Goal: Find specific page/section: Find specific page/section

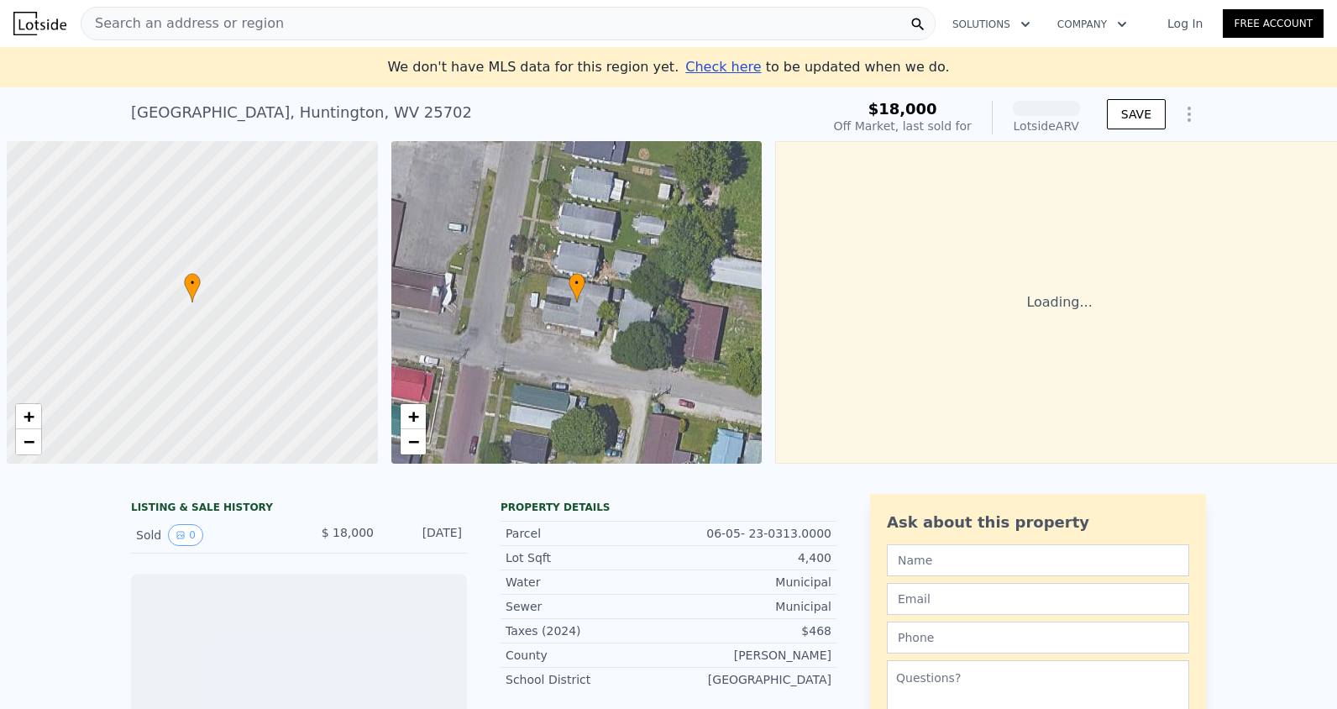
scroll to position [0, 7]
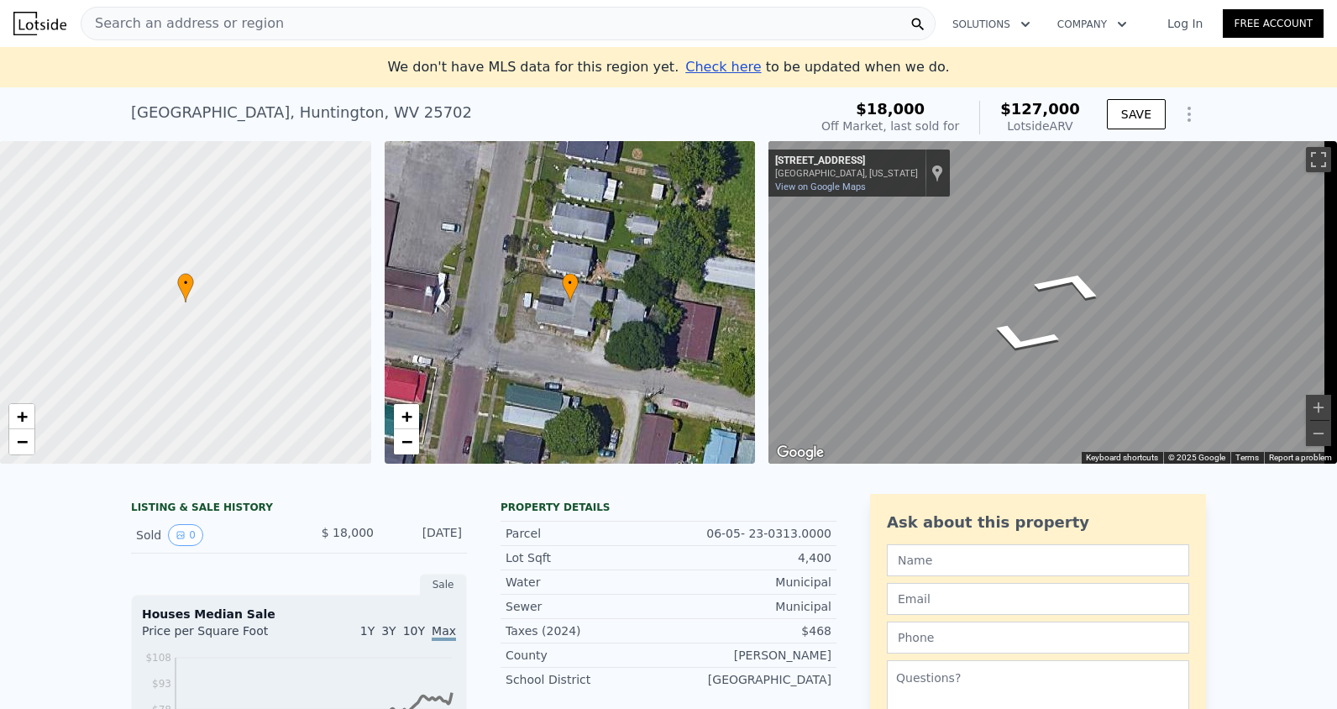
click at [632, 258] on div "• + − • + − ← Move left → Move right ↑ Move up ↓ Move down + Zoom in - Zoom out…" at bounding box center [668, 302] width 1337 height 322
click at [552, 236] on div "• + − • + − ← Move left → Move right ↑ Move up ↓ Move down + Zoom in - Zoom out…" at bounding box center [668, 302] width 1337 height 322
click at [566, 304] on div "• + −" at bounding box center [570, 302] width 371 height 322
click at [198, 120] on div "[GEOGRAPHIC_DATA]" at bounding box center [301, 113] width 341 height 24
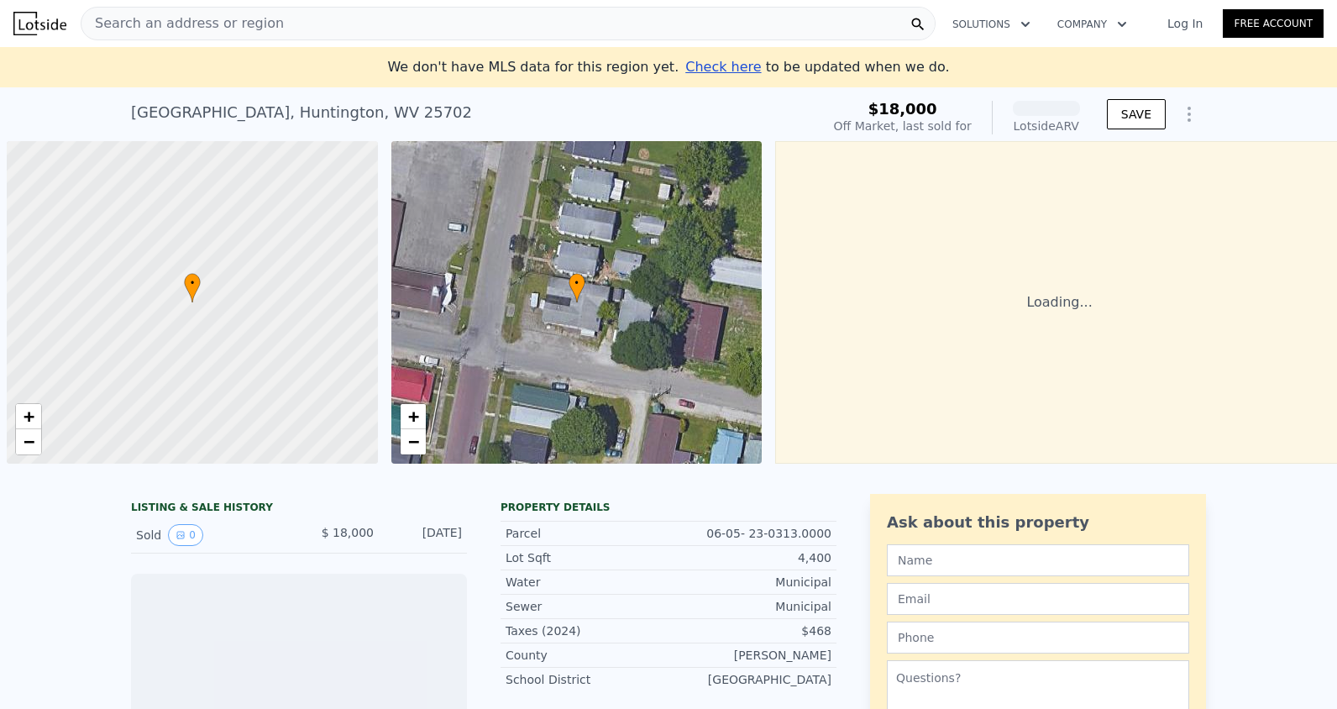
scroll to position [0, 7]
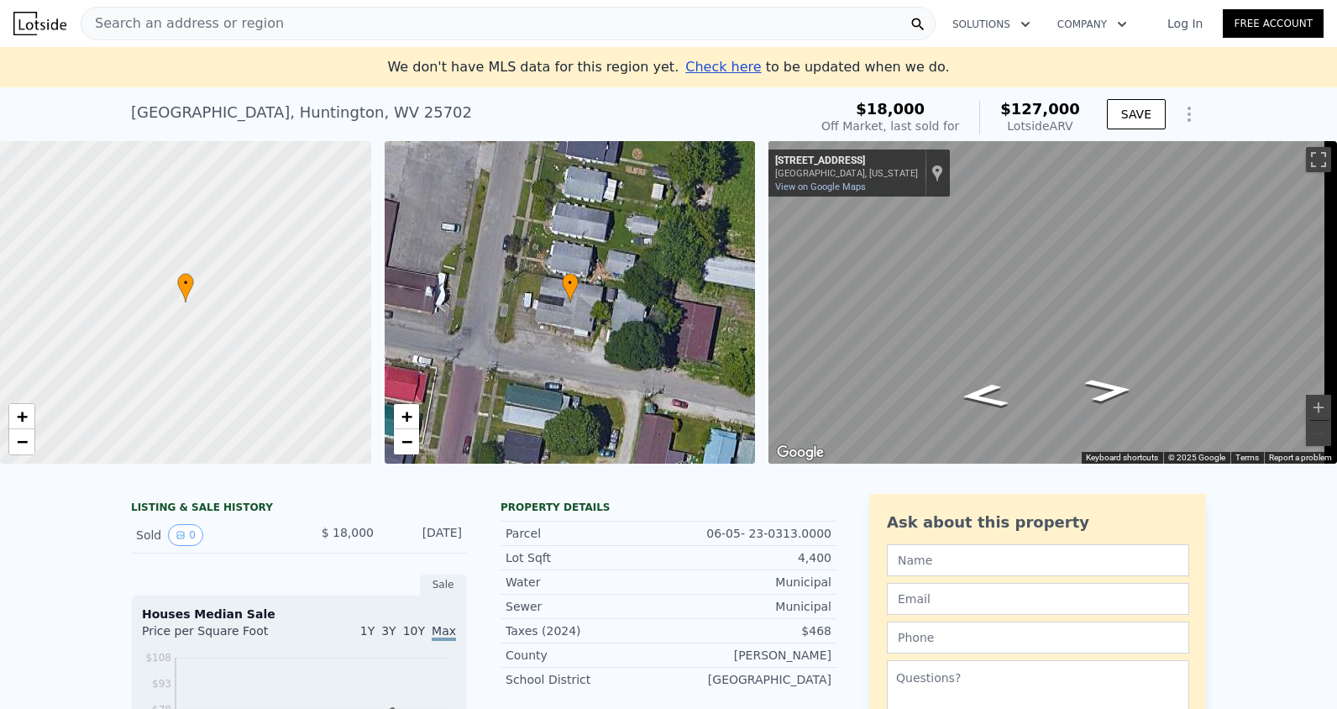
click at [127, 23] on span "Search an address or region" at bounding box center [182, 23] width 202 height 20
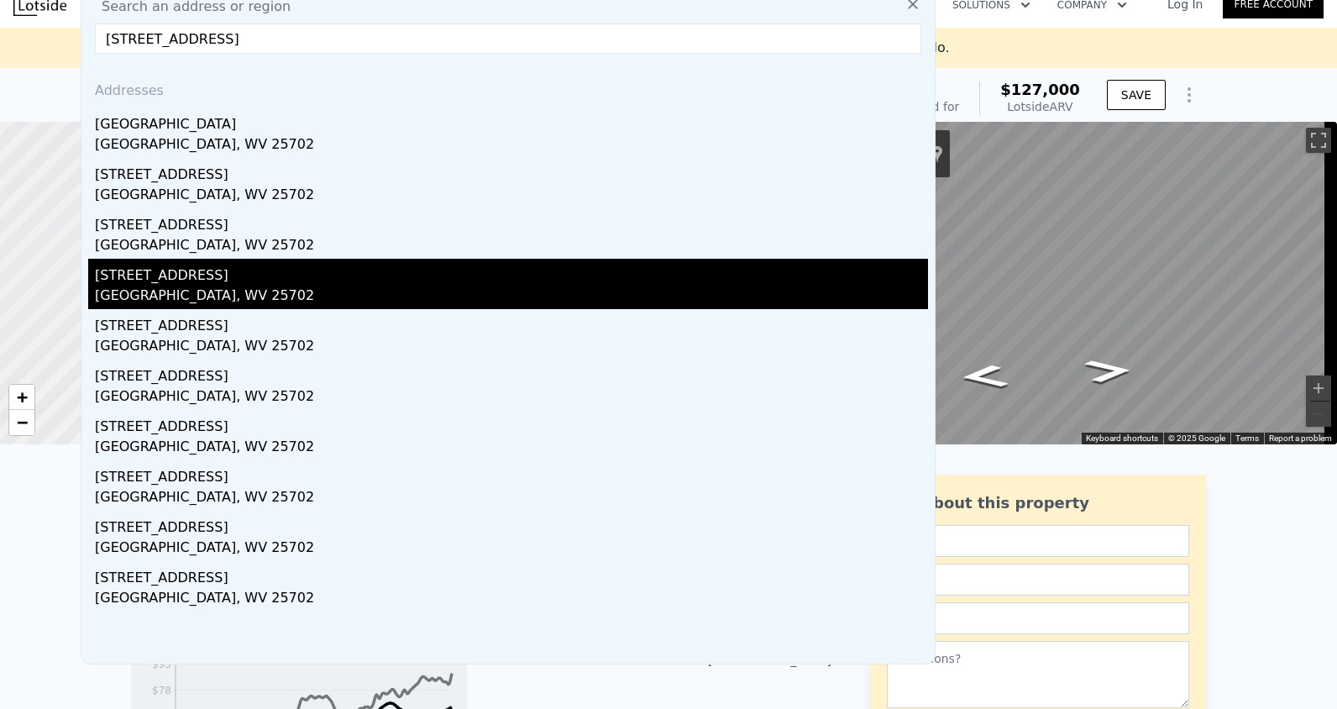
scroll to position [0, 0]
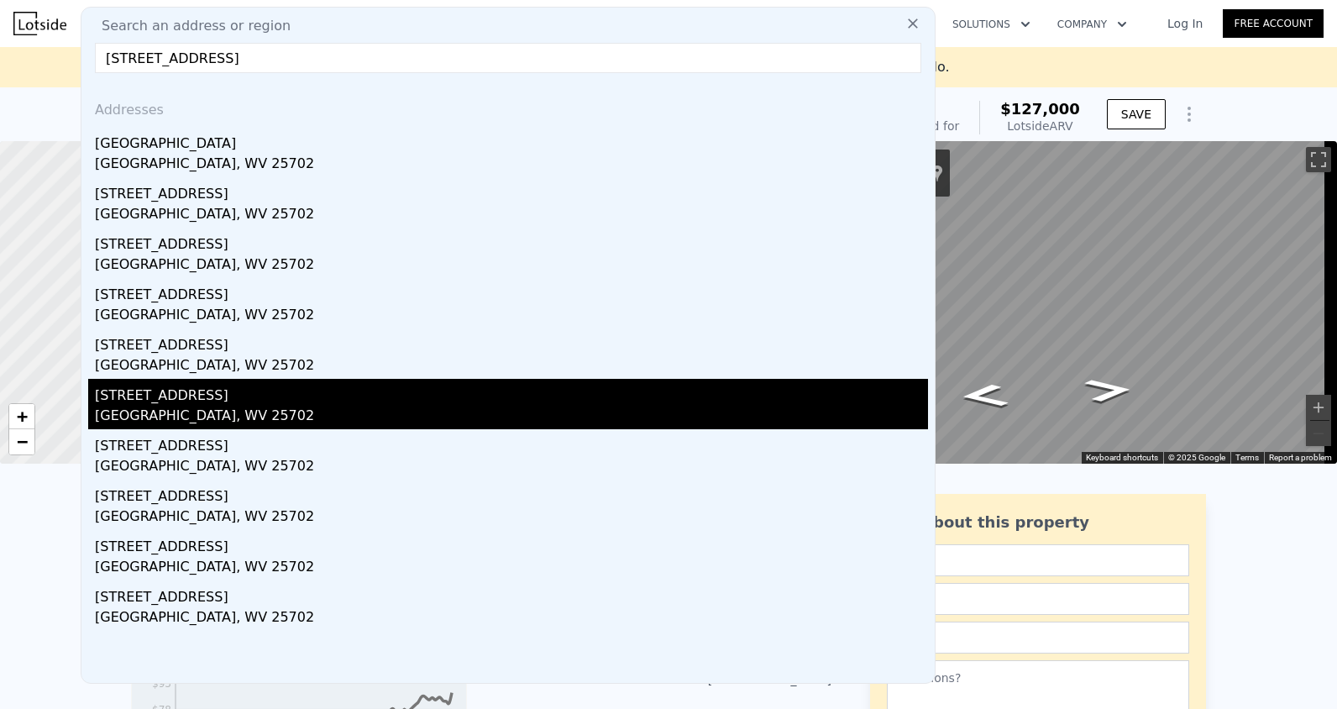
type input "321 9th Ave Huntington, WV 25702"
click at [171, 393] on div "320r 9th Ave" at bounding box center [511, 392] width 833 height 27
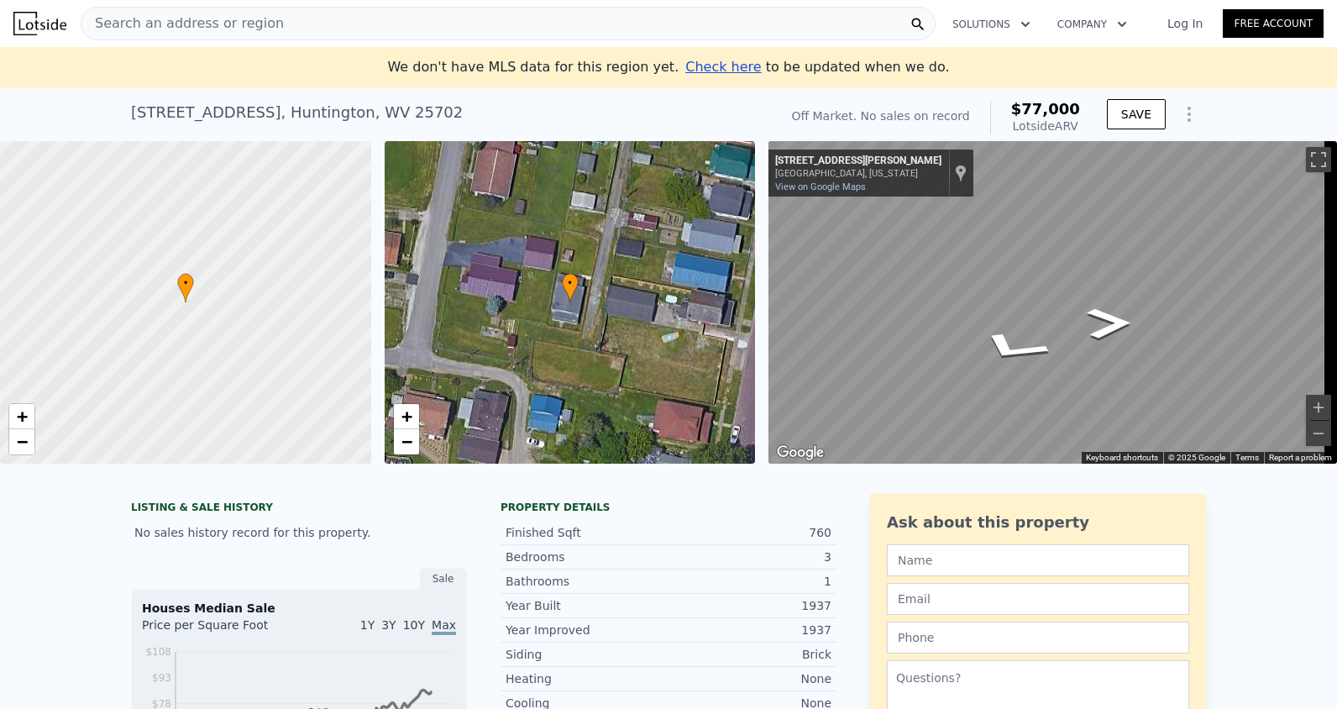
click at [590, 252] on div "• + − • + − ← Move left → Move right ↑ Move up ↓ Move down + Zoom in - Zoom out…" at bounding box center [668, 302] width 1337 height 322
click at [714, 260] on div "• + − • + − ← Move left → Move right ↑ Move up ↓ Move down + Zoom in - Zoom out…" at bounding box center [668, 302] width 1337 height 322
click at [694, 323] on div "• + − • + − ← Move left → Move right ↑ Move up ↓ Move down + Zoom in - Zoom out…" at bounding box center [668, 302] width 1337 height 322
click at [752, 368] on div "• + − • + − ← Move left → Move right ↑ Move up ↓ Move down + Zoom in - Zoom out…" at bounding box center [668, 302] width 1337 height 322
click at [611, 325] on div "• + − • + − ← Move left → Move right ↑ Move up ↓ Move down + Zoom in - Zoom out…" at bounding box center [668, 302] width 1337 height 322
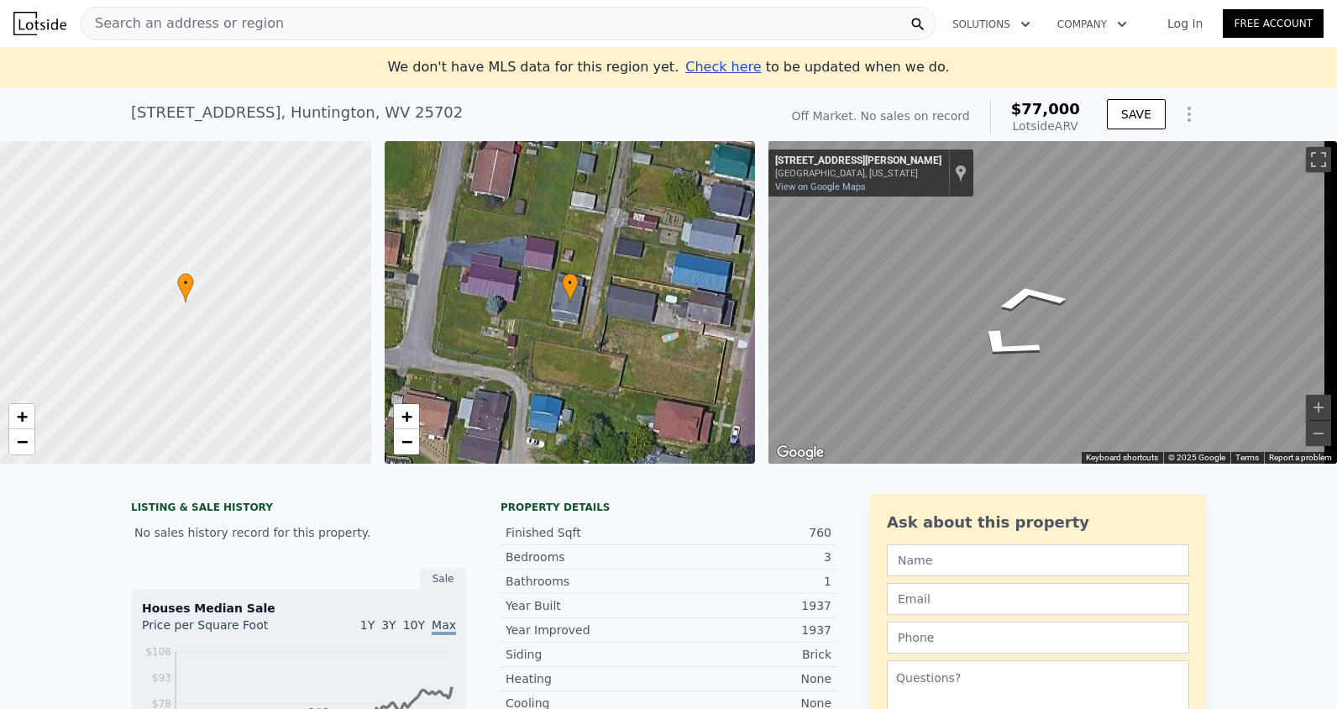
click at [633, 332] on div "• + − • + − ← Move left → Move right ↑ Move up ↓ Move down + Zoom in - Zoom out…" at bounding box center [668, 302] width 1337 height 322
click at [811, 292] on div "Map" at bounding box center [1052, 302] width 569 height 322
